Goal: Information Seeking & Learning: Learn about a topic

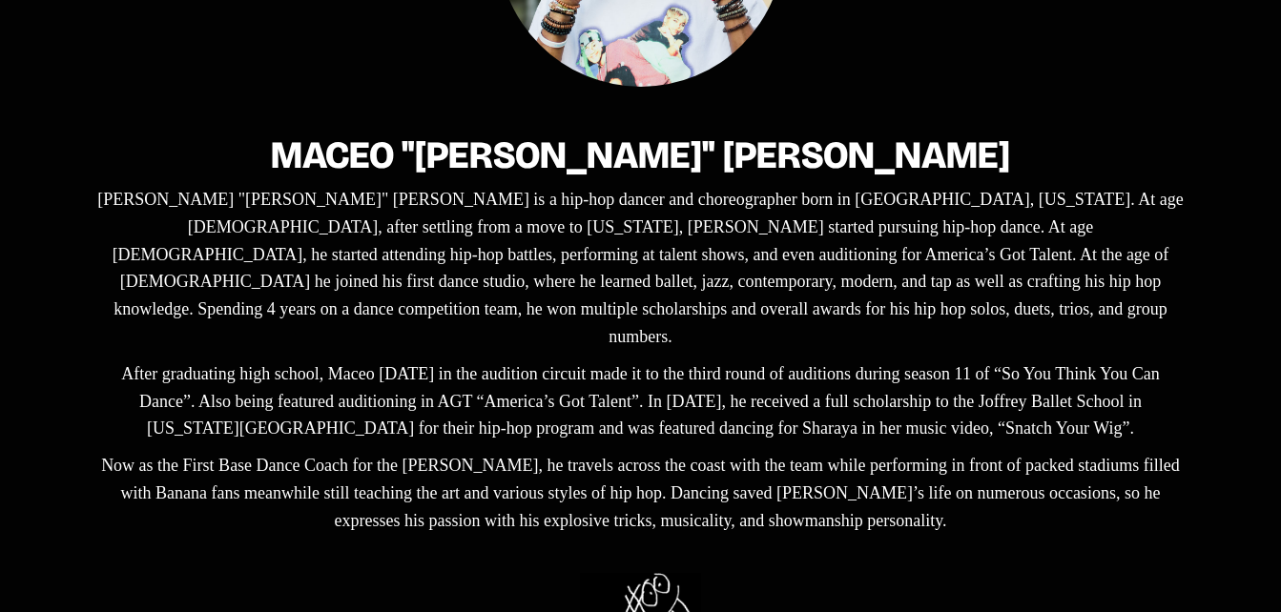
scroll to position [477, 0]
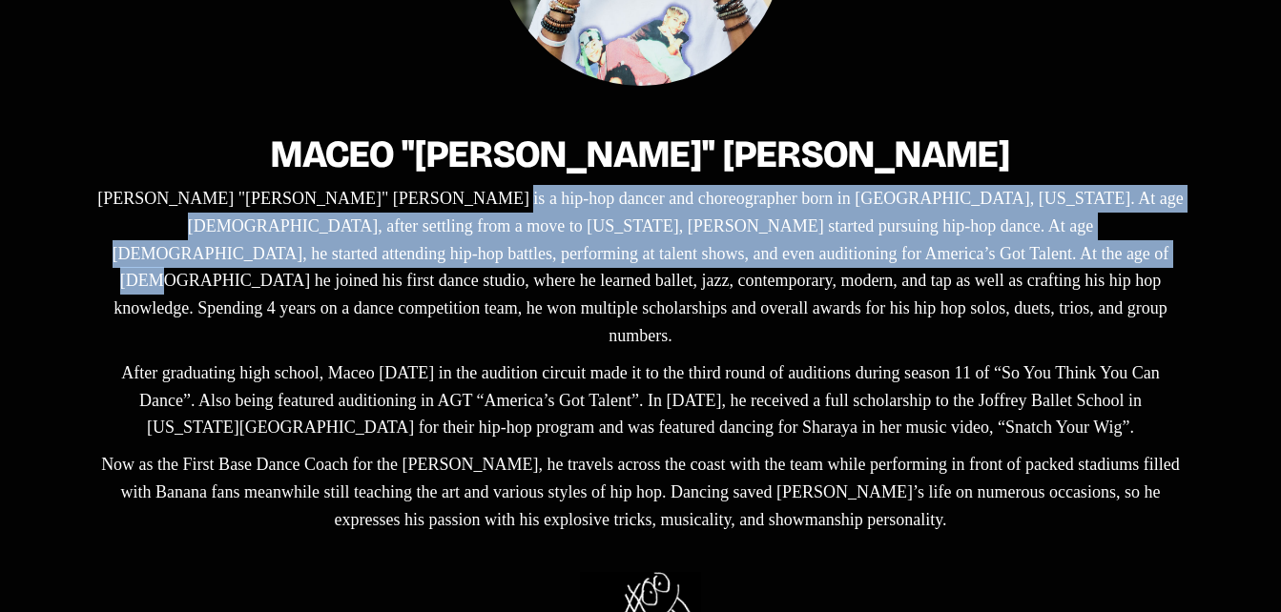
drag, startPoint x: 365, startPoint y: 197, endPoint x: 588, endPoint y: 259, distance: 231.6
click at [588, 259] on p "[PERSON_NAME] "[PERSON_NAME]" [PERSON_NAME] is a hip-hop dancer and choreograph…" at bounding box center [640, 267] width 1097 height 165
drag, startPoint x: 588, startPoint y: 259, endPoint x: 503, endPoint y: 233, distance: 89.9
click at [503, 233] on p "[PERSON_NAME] "[PERSON_NAME]" [PERSON_NAME] is a hip-hop dancer and choreograph…" at bounding box center [640, 267] width 1097 height 165
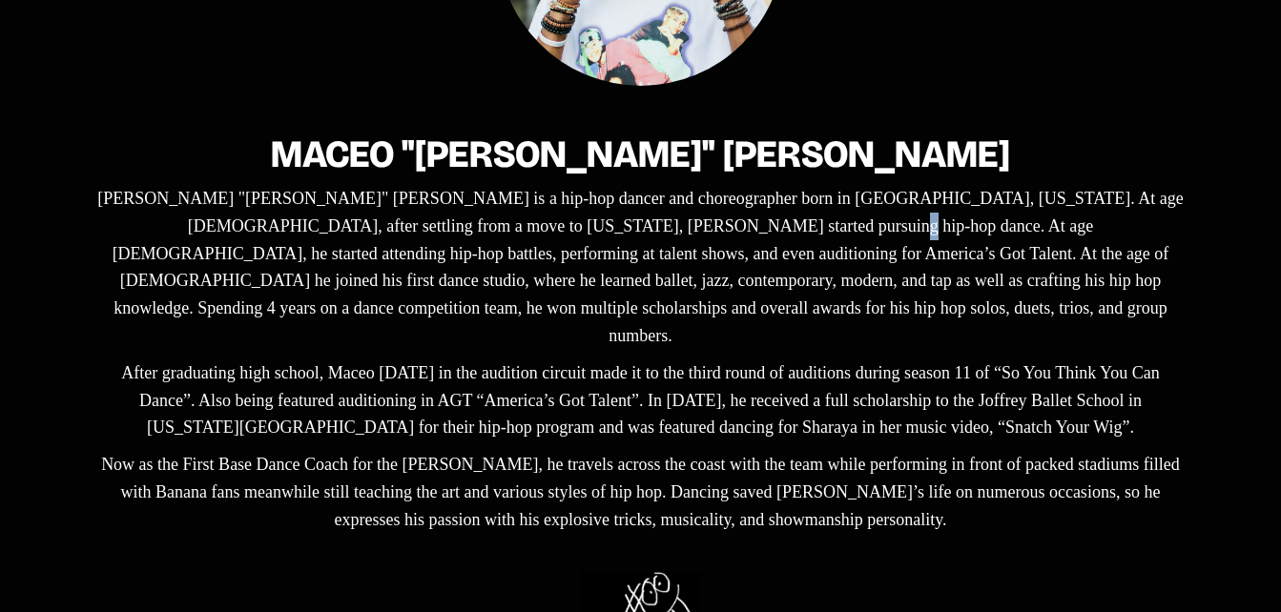
click at [503, 233] on p "[PERSON_NAME] "[PERSON_NAME]" [PERSON_NAME] is a hip-hop dancer and choreograph…" at bounding box center [640, 267] width 1097 height 165
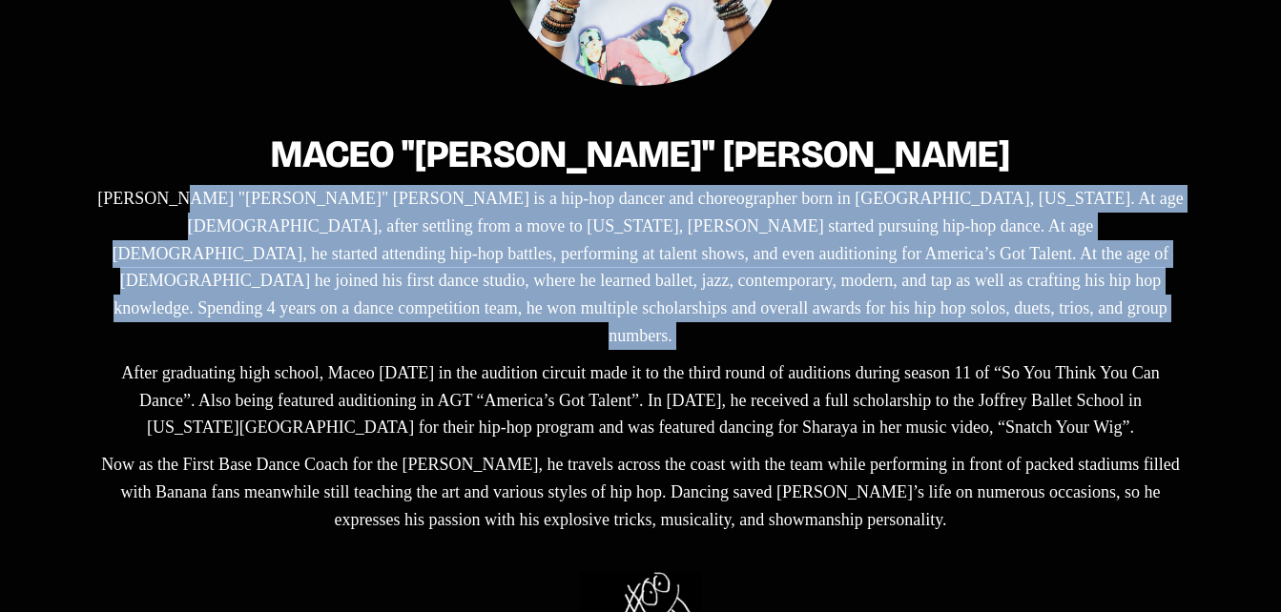
click at [503, 233] on p "[PERSON_NAME] "[PERSON_NAME]" [PERSON_NAME] is a hip-hop dancer and choreograph…" at bounding box center [640, 267] width 1097 height 165
click at [370, 235] on p "[PERSON_NAME] "[PERSON_NAME]" [PERSON_NAME] is a hip-hop dancer and choreograph…" at bounding box center [640, 267] width 1097 height 165
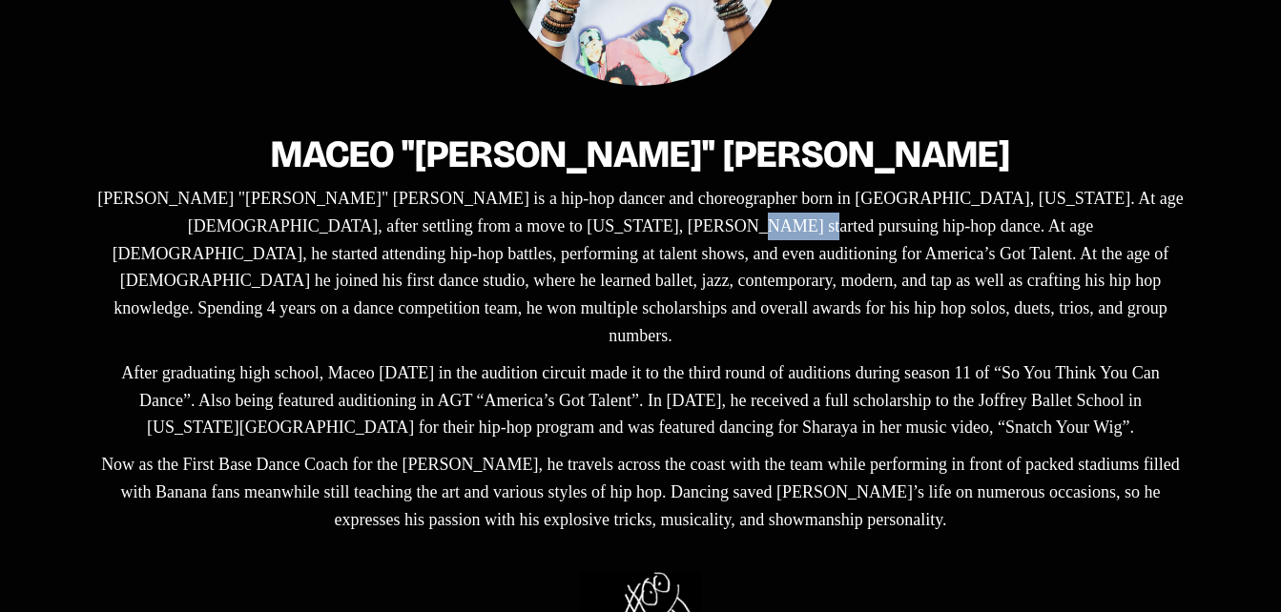
click at [370, 235] on p "[PERSON_NAME] "[PERSON_NAME]" [PERSON_NAME] is a hip-hop dancer and choreograph…" at bounding box center [640, 267] width 1097 height 165
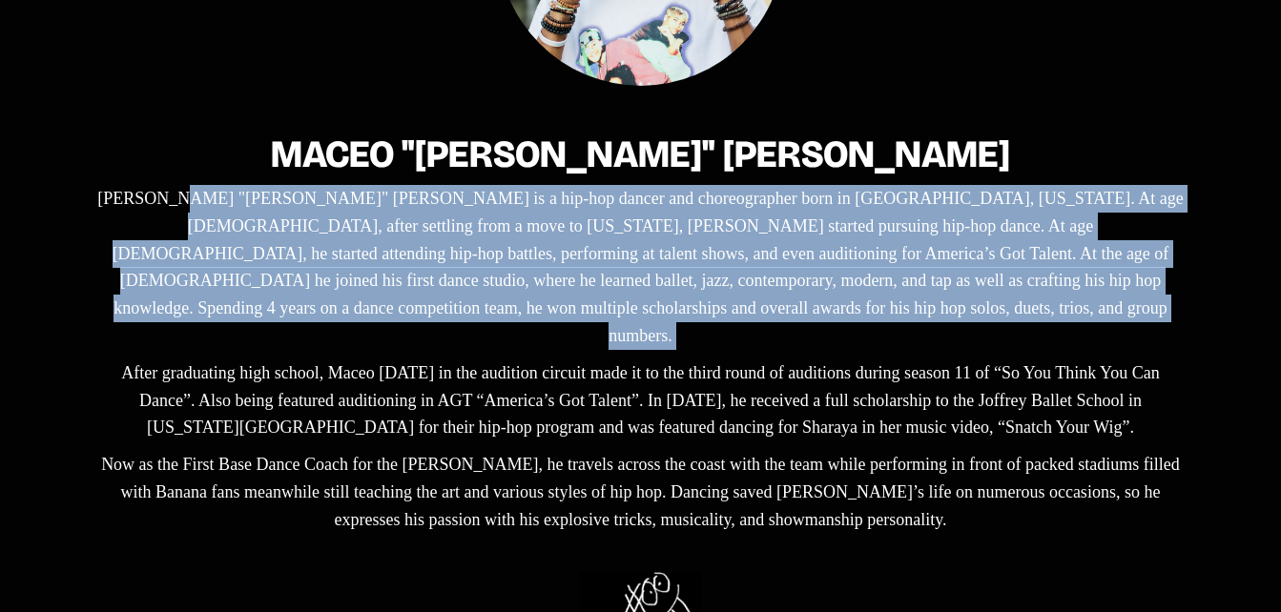
click at [370, 235] on p "[PERSON_NAME] "[PERSON_NAME]" [PERSON_NAME] is a hip-hop dancer and choreograph…" at bounding box center [640, 267] width 1097 height 165
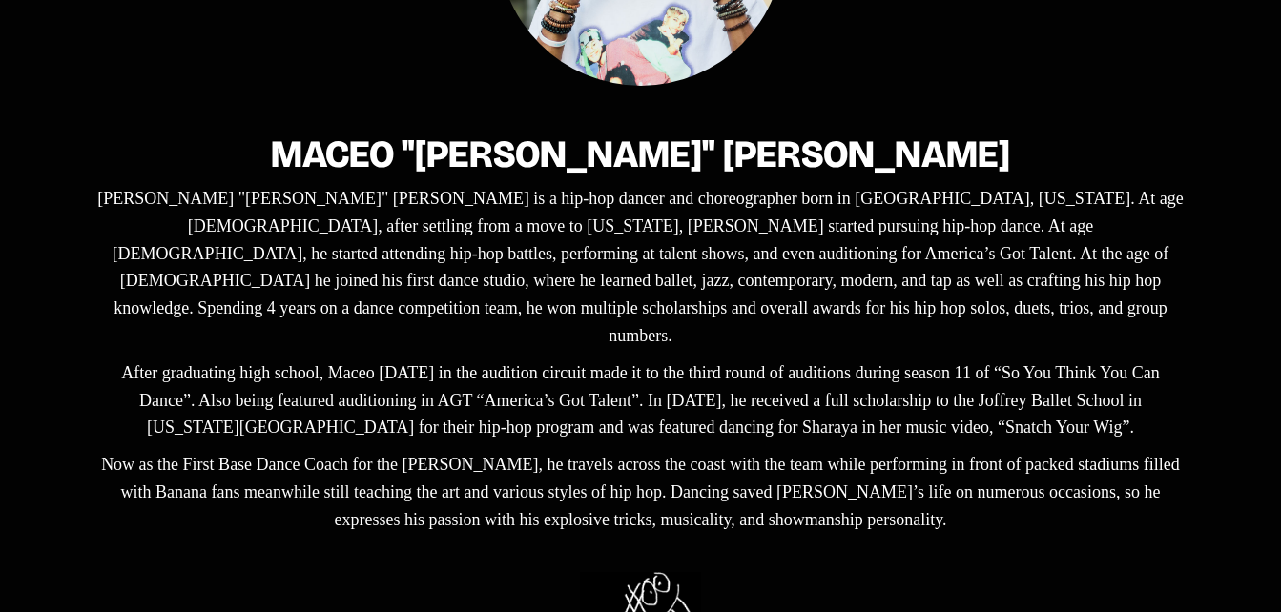
click at [258, 360] on p "After graduating high school, Maceo [DATE] in the audition circuit made it to t…" at bounding box center [640, 401] width 1097 height 82
click at [505, 243] on p "[PERSON_NAME] "[PERSON_NAME]" [PERSON_NAME] is a hip-hop dancer and choreograph…" at bounding box center [640, 267] width 1097 height 165
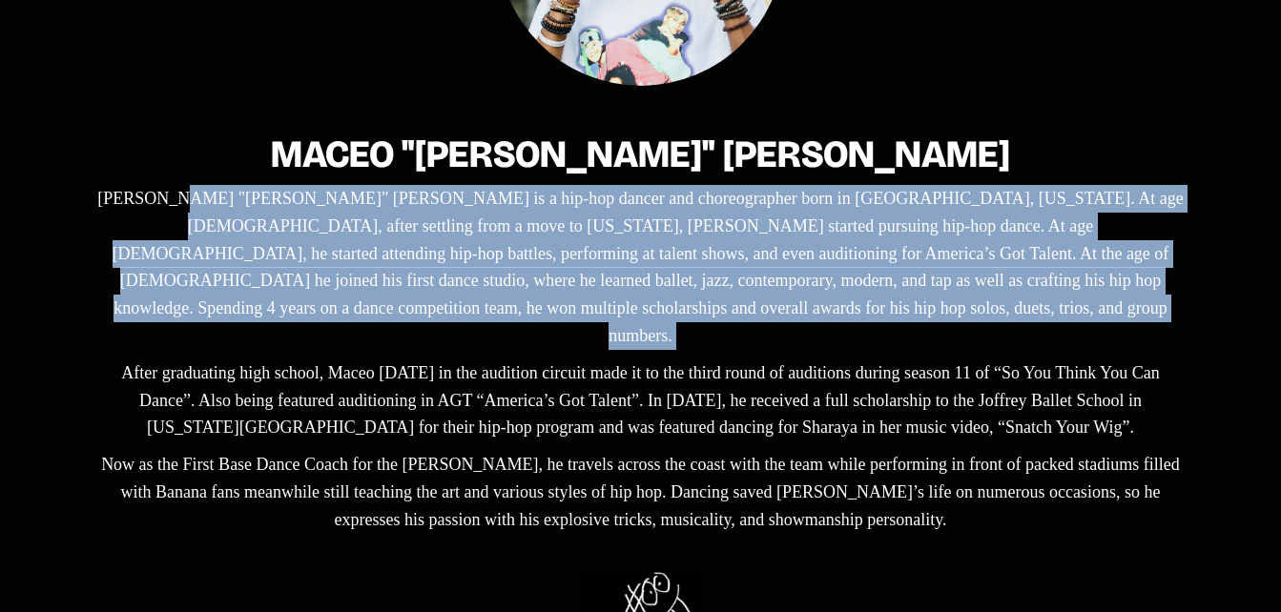
click at [505, 243] on p "[PERSON_NAME] "[PERSON_NAME]" [PERSON_NAME] is a hip-hop dancer and choreograph…" at bounding box center [640, 267] width 1097 height 165
click at [621, 237] on p "[PERSON_NAME] "[PERSON_NAME]" [PERSON_NAME] is a hip-hop dancer and choreograph…" at bounding box center [640, 267] width 1097 height 165
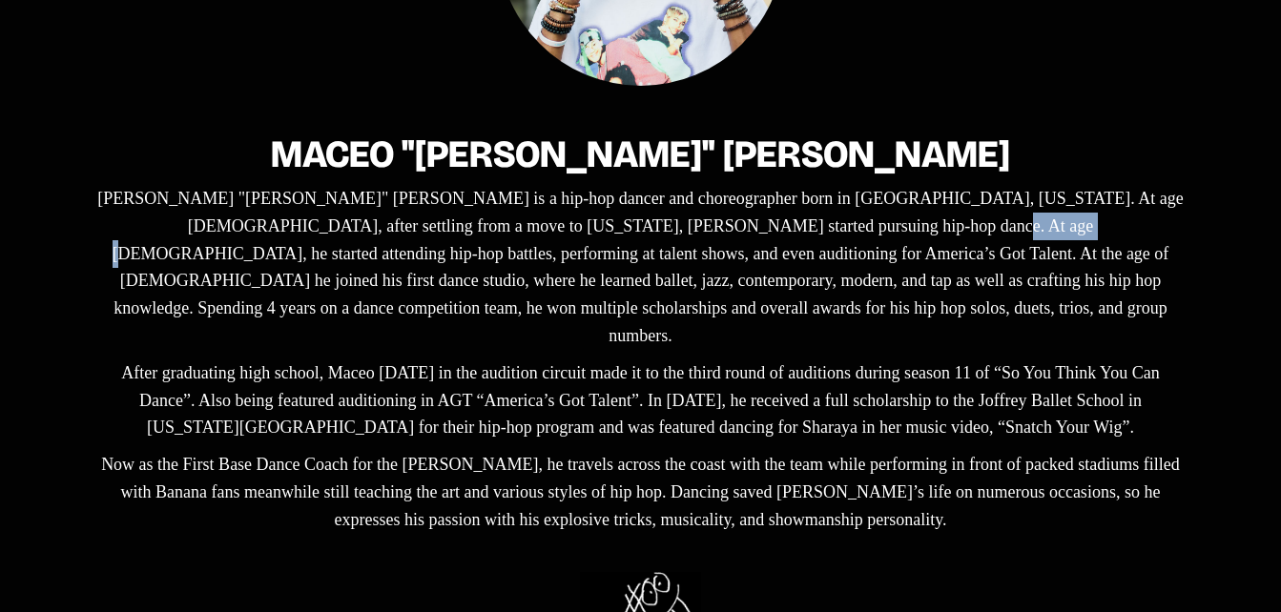
click at [621, 237] on p "[PERSON_NAME] "[PERSON_NAME]" [PERSON_NAME] is a hip-hop dancer and choreograph…" at bounding box center [640, 267] width 1097 height 165
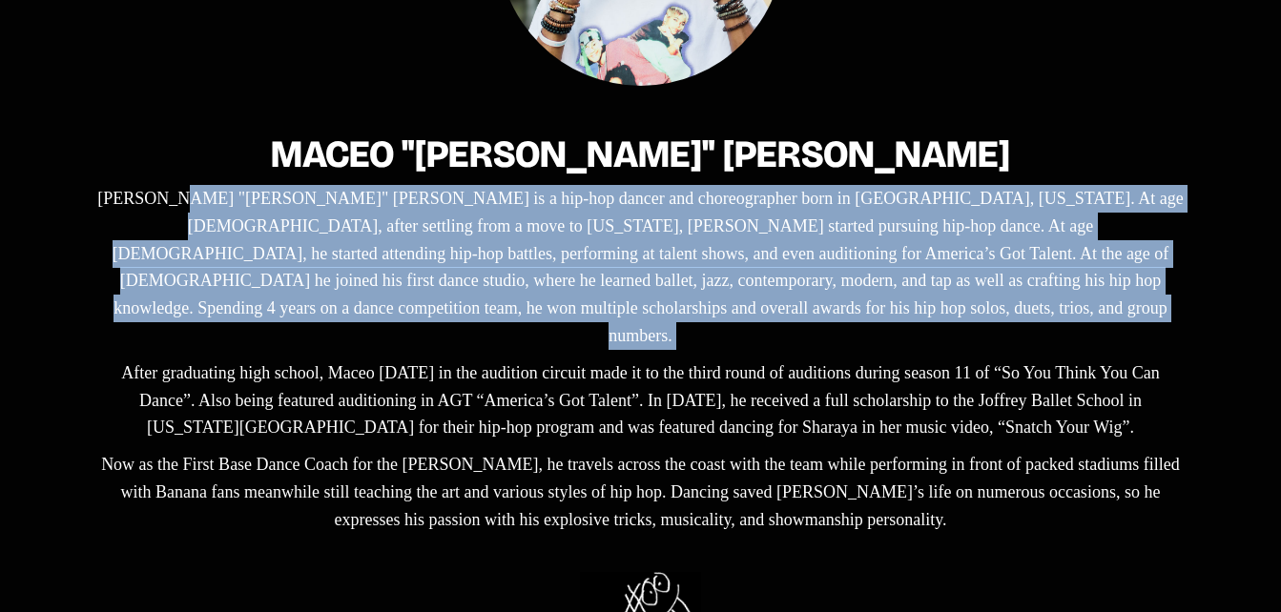
click at [621, 237] on p "[PERSON_NAME] "[PERSON_NAME]" [PERSON_NAME] is a hip-hop dancer and choreograph…" at bounding box center [640, 267] width 1097 height 165
click at [564, 223] on p "[PERSON_NAME] "[PERSON_NAME]" [PERSON_NAME] is a hip-hop dancer and choreograph…" at bounding box center [640, 267] width 1097 height 165
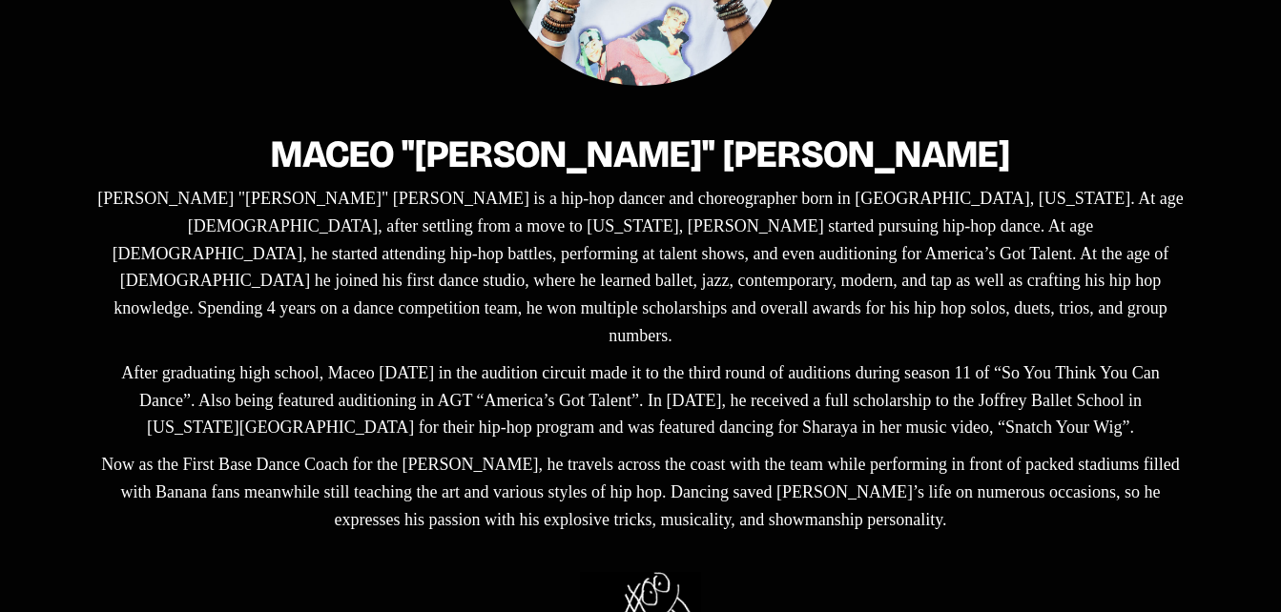
click at [577, 233] on p "[PERSON_NAME] "[PERSON_NAME]" [PERSON_NAME] is a hip-hop dancer and choreograph…" at bounding box center [640, 267] width 1097 height 165
click at [441, 393] on div "Maceo "[PERSON_NAME]" [PERSON_NAME] "[PERSON_NAME]" [PERSON_NAME] is a hip-hop …" at bounding box center [640, 324] width 1097 height 439
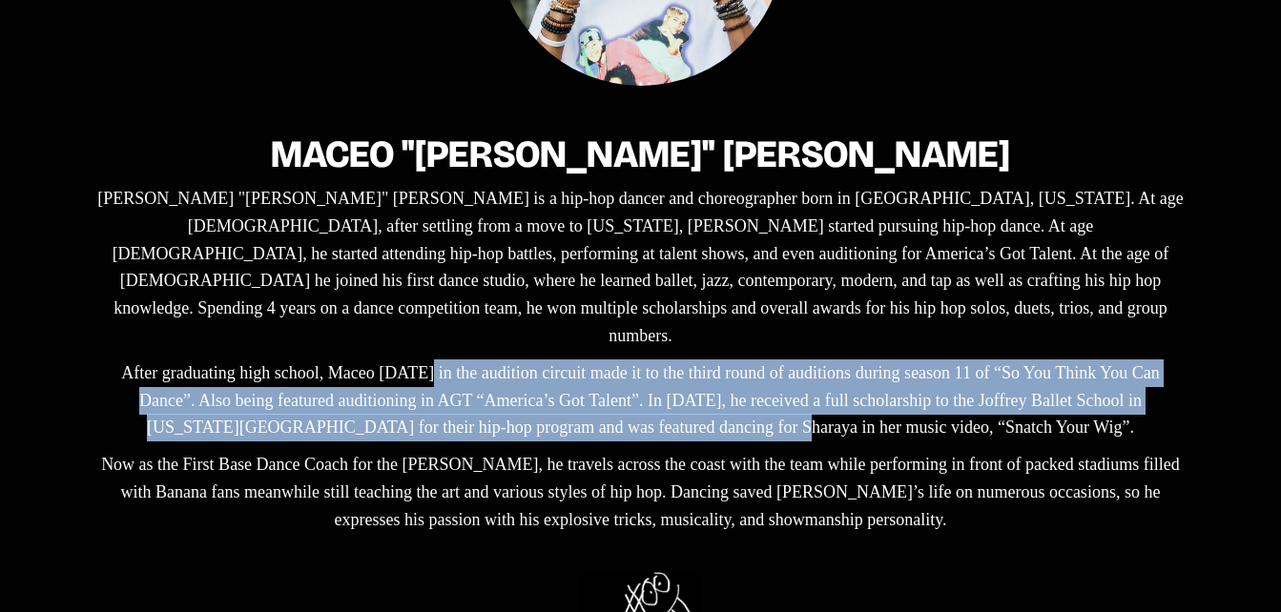
drag, startPoint x: 345, startPoint y: 298, endPoint x: 680, endPoint y: 360, distance: 340.6
click at [680, 360] on div "Maceo "[PERSON_NAME]" [PERSON_NAME] "[PERSON_NAME]" [PERSON_NAME] is a hip-hop …" at bounding box center [640, 324] width 1097 height 439
drag, startPoint x: 680, startPoint y: 360, endPoint x: 499, endPoint y: 350, distance: 181.5
click at [499, 360] on p "After graduating high school, Maceo [DATE] in the audition circuit made it to t…" at bounding box center [640, 401] width 1097 height 82
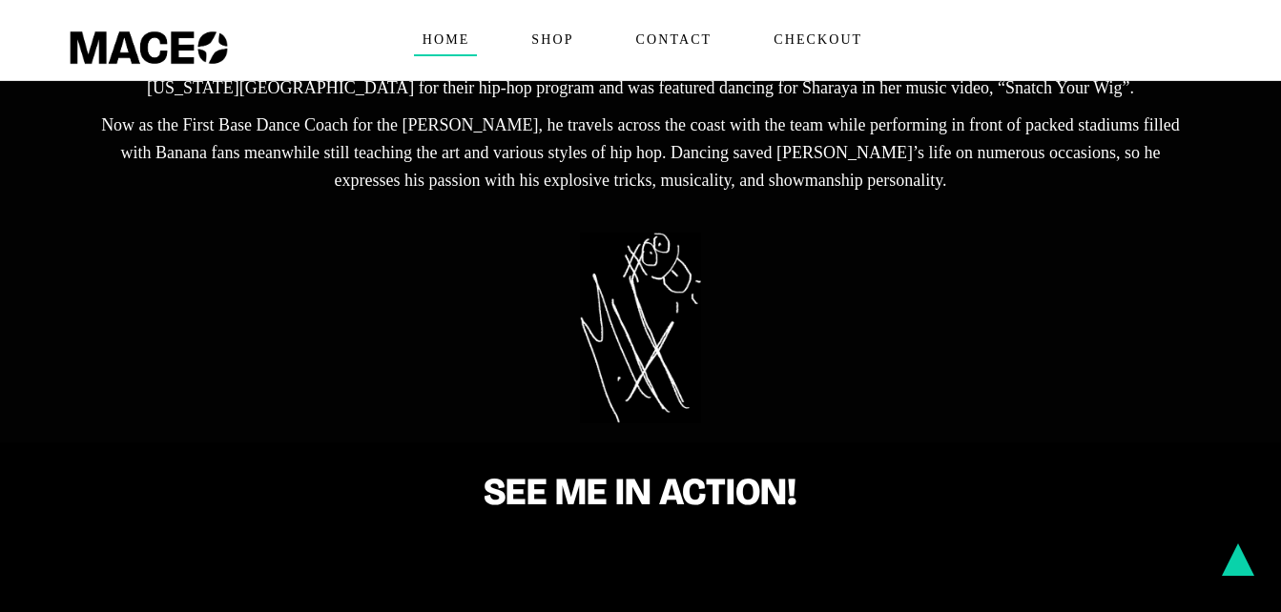
scroll to position [1181, 0]
